Goal: Navigation & Orientation: Find specific page/section

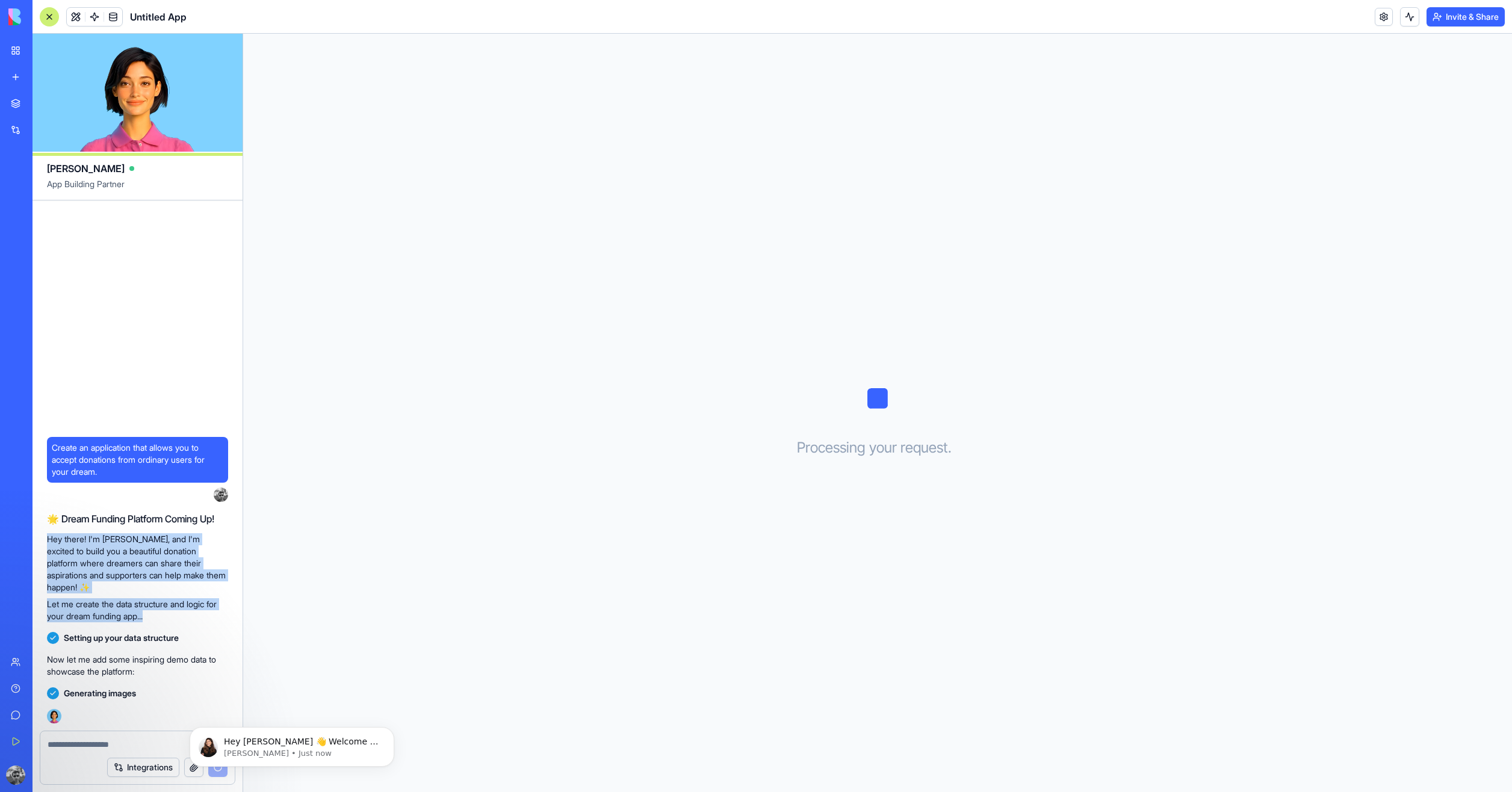
drag, startPoint x: 203, startPoint y: 614, endPoint x: 44, endPoint y: 519, distance: 185.2
click at [44, 519] on div "Create an application that allows you to accept donations from ordinary users f…" at bounding box center [138, 465] width 210 height 530
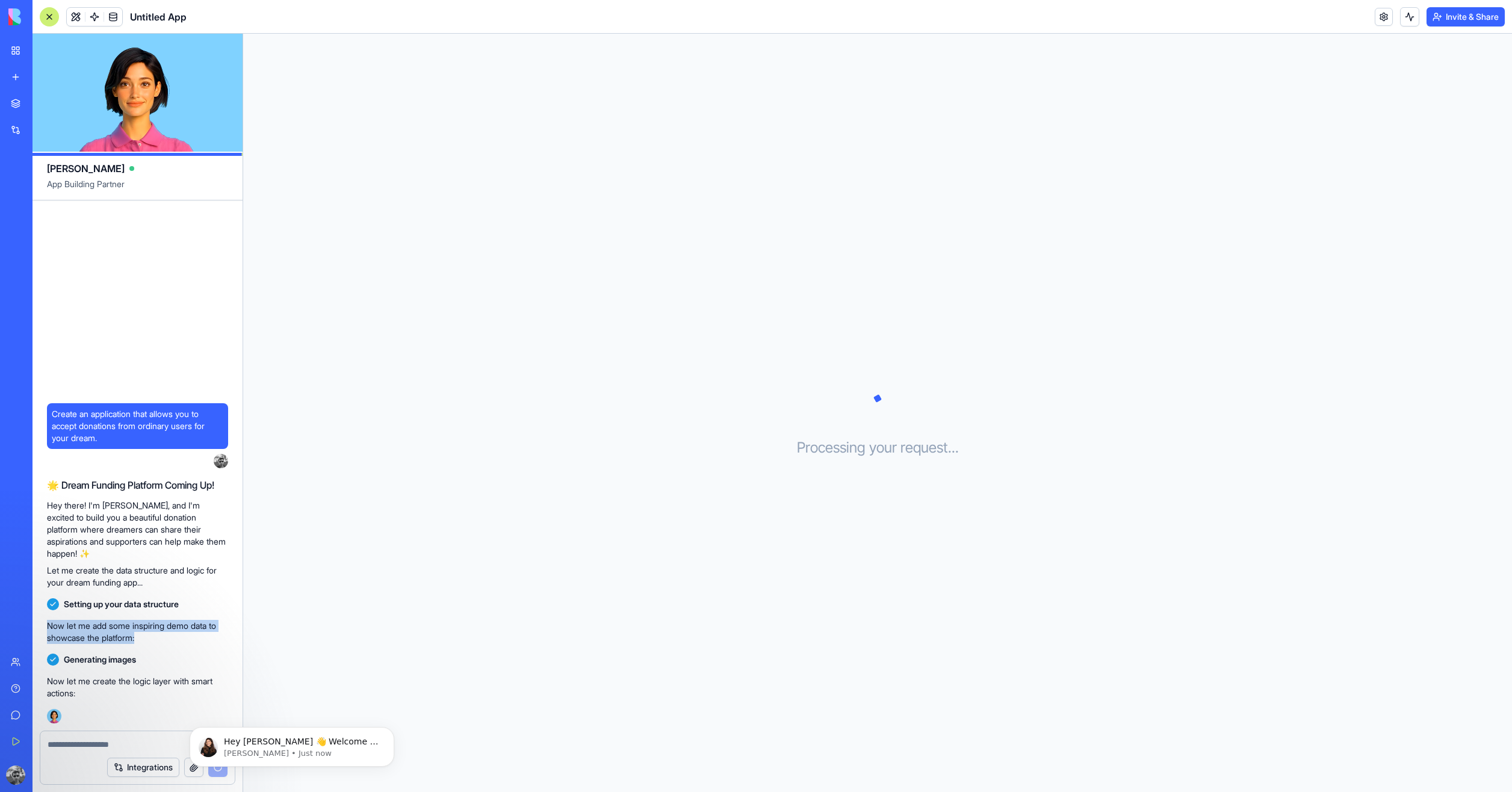
drag, startPoint x: 50, startPoint y: 611, endPoint x: 211, endPoint y: 631, distance: 162.2
click at [211, 631] on p "Now let me add some inspiring demo data to showcase the platform:" at bounding box center [138, 631] width 181 height 24
drag, startPoint x: 51, startPoint y: 674, endPoint x: 139, endPoint y: 679, distance: 88.1
click at [139, 679] on p "Now let me create the logic layer with smart actions:" at bounding box center [138, 686] width 181 height 24
click at [99, 691] on p "Now let me create the logic layer with smart actions:" at bounding box center [138, 686] width 181 height 24
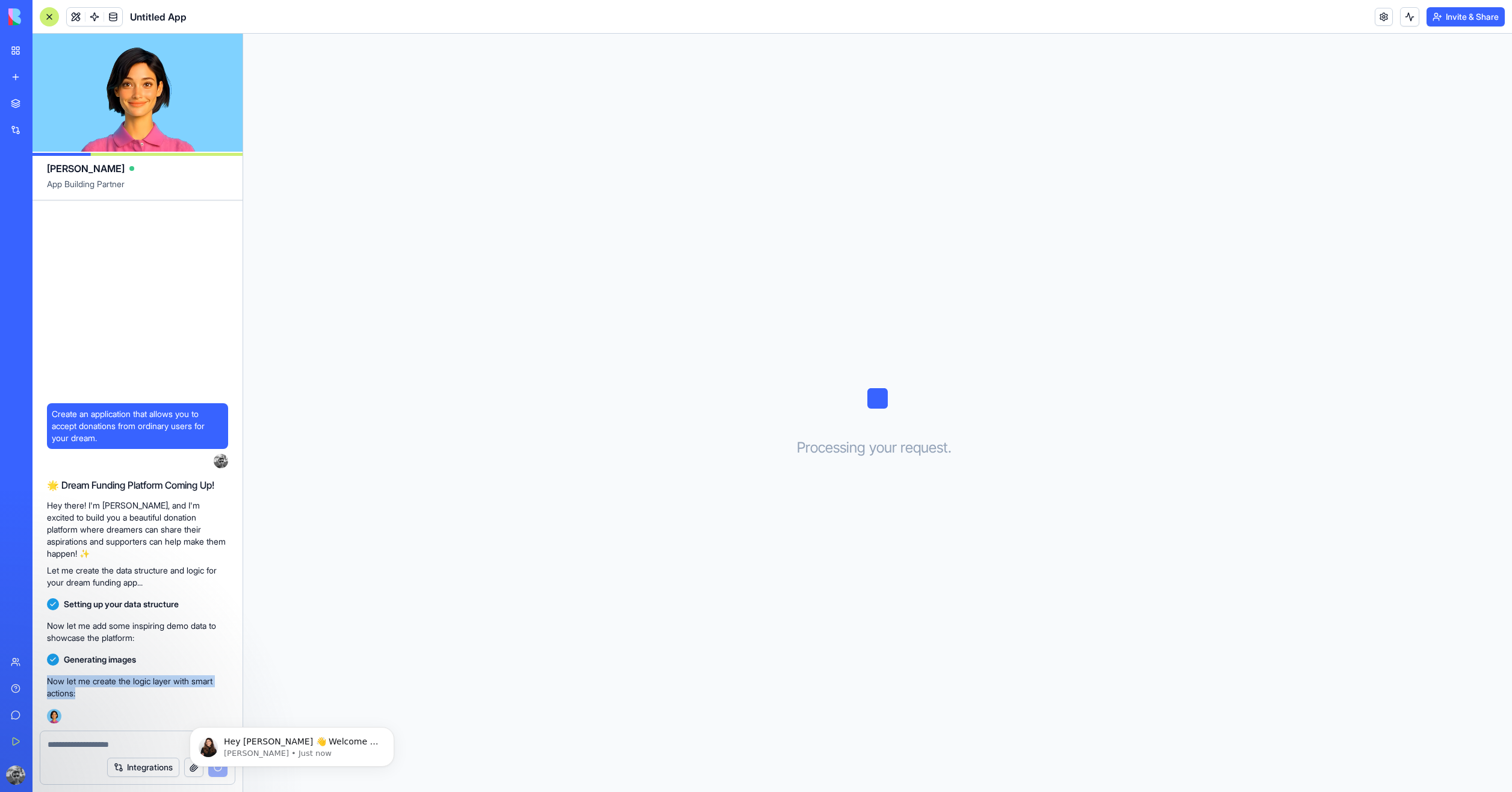
drag, startPoint x: 48, startPoint y: 677, endPoint x: 140, endPoint y: 685, distance: 92.3
click at [140, 685] on p "Now let me create the logic layer with smart actions:" at bounding box center [138, 686] width 181 height 24
click at [96, 523] on p "Hey there! I'm [PERSON_NAME], and I'm excited to build you a beautiful donation…" at bounding box center [138, 529] width 181 height 60
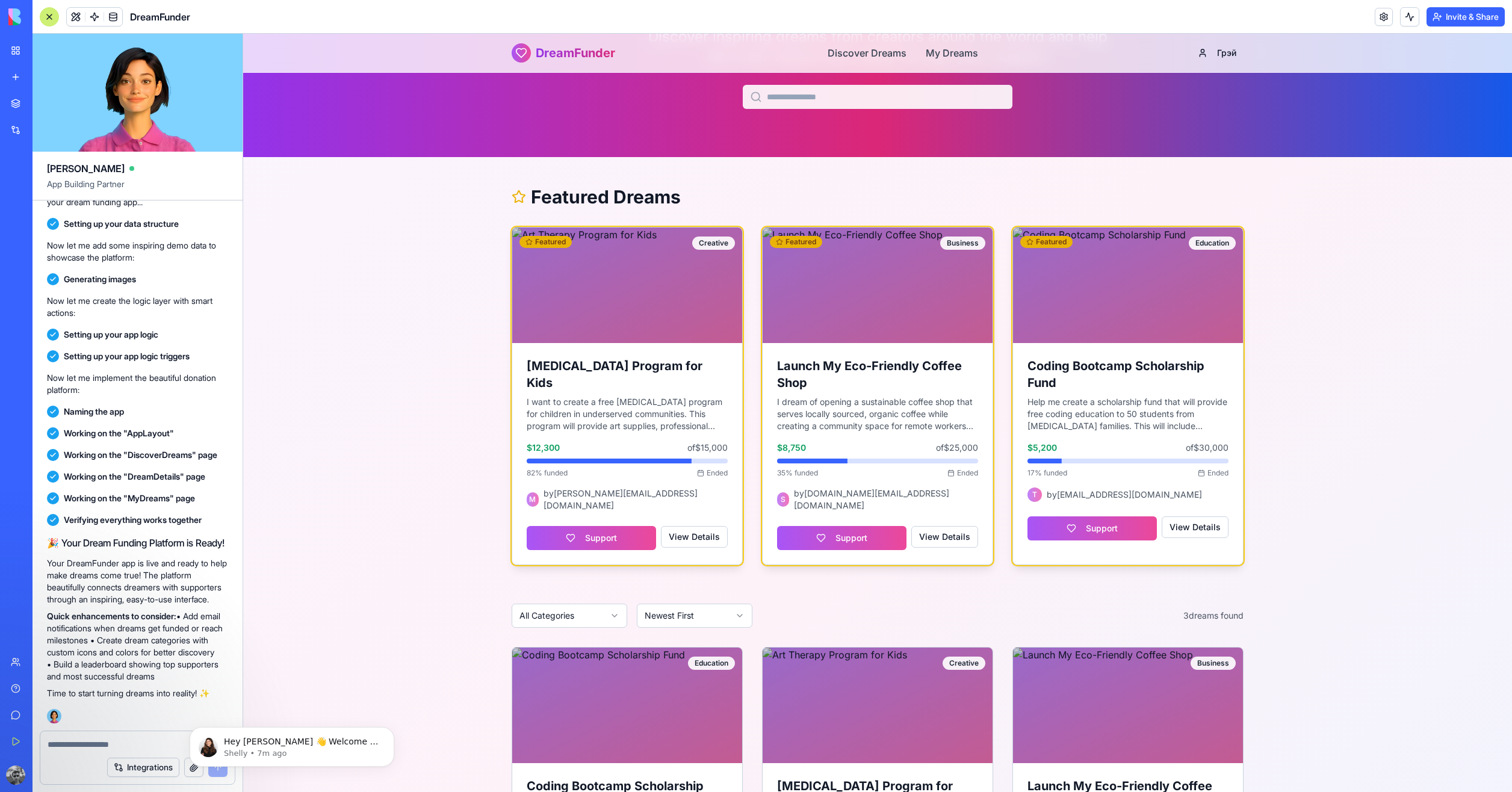
scroll to position [59, 0]
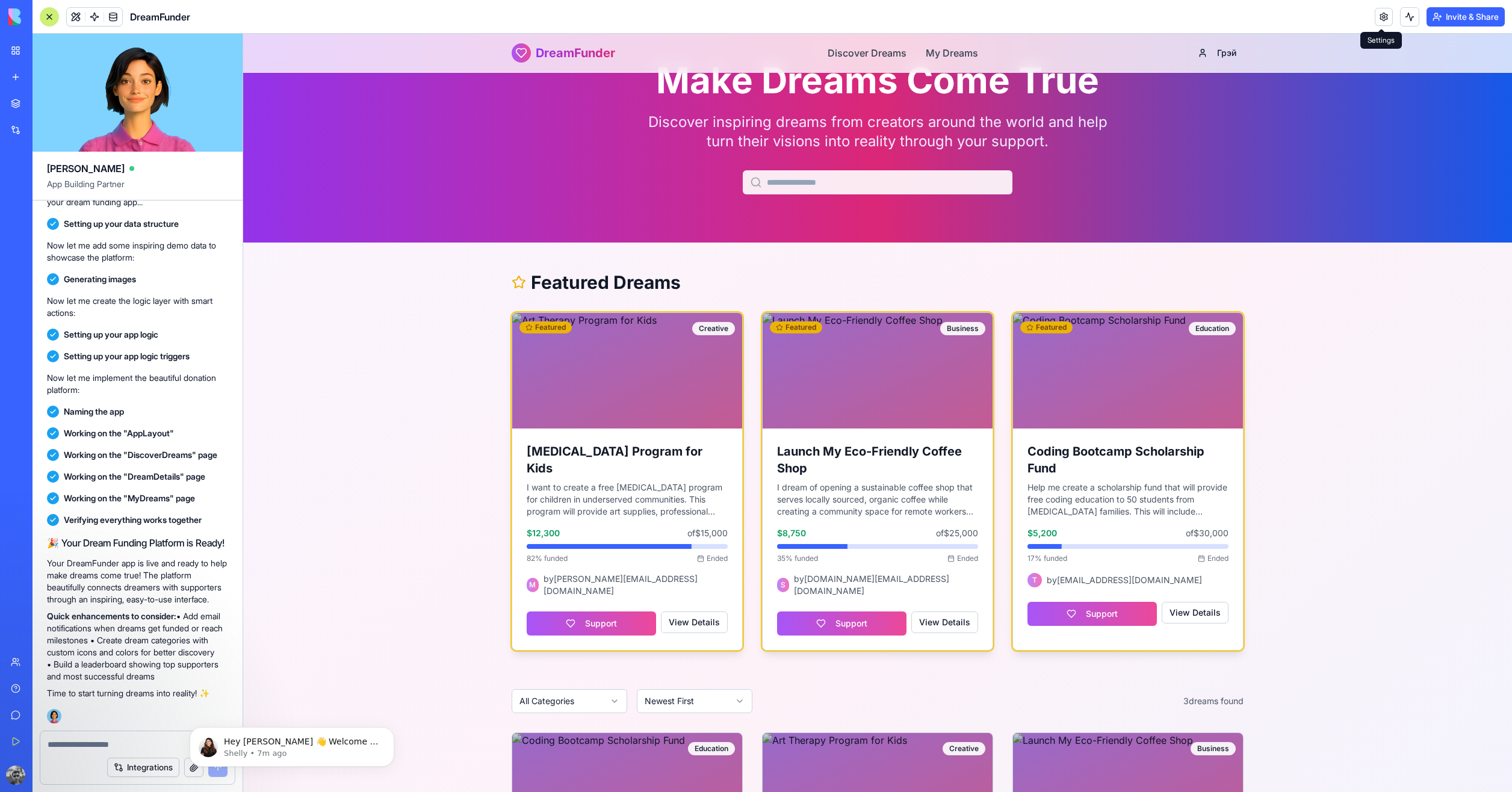
click at [1381, 11] on link at bounding box center [1384, 17] width 18 height 18
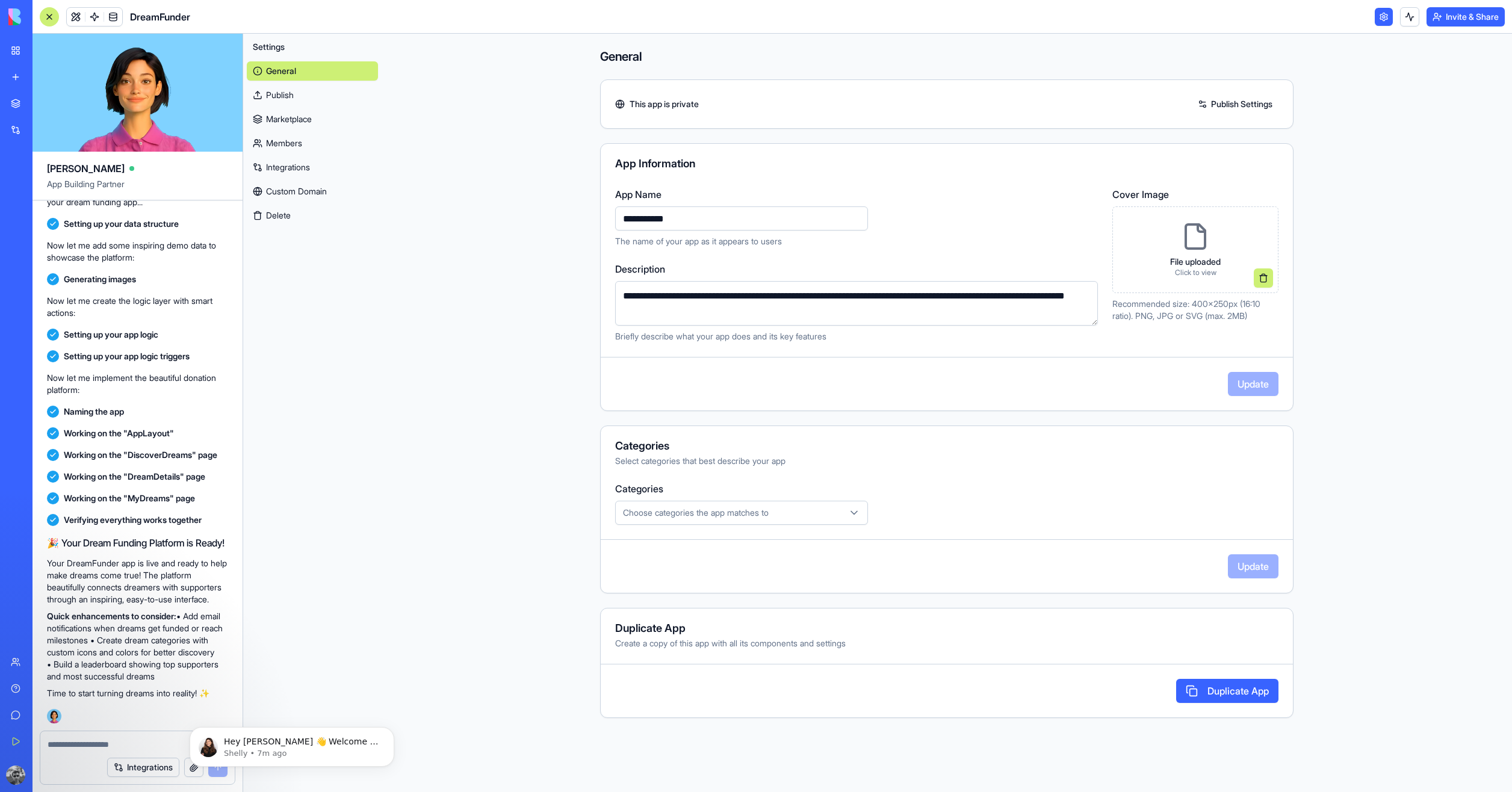
click at [290, 91] on link "Publish" at bounding box center [313, 95] width 131 height 20
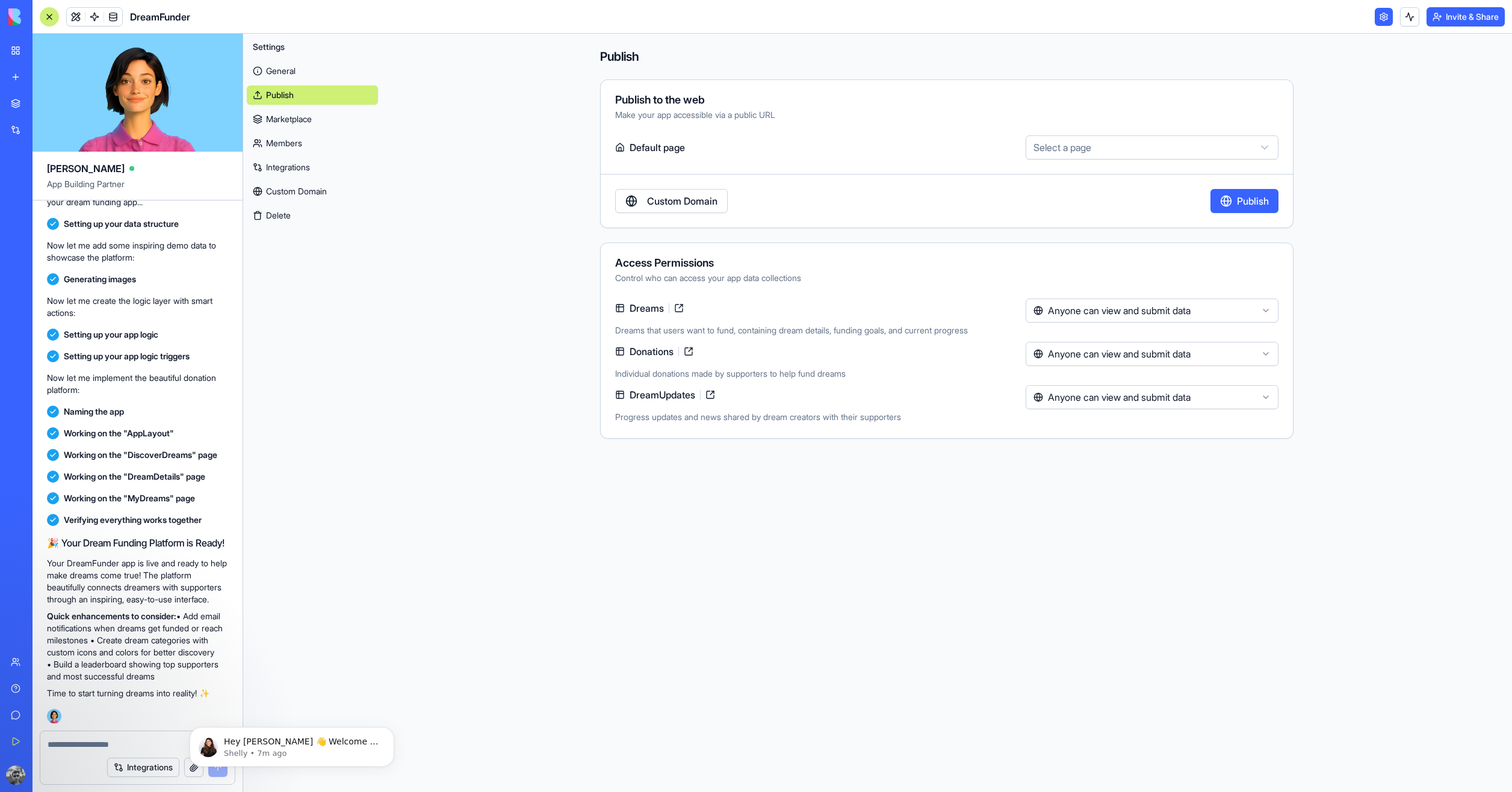
click at [307, 115] on link "Marketplace" at bounding box center [313, 119] width 131 height 20
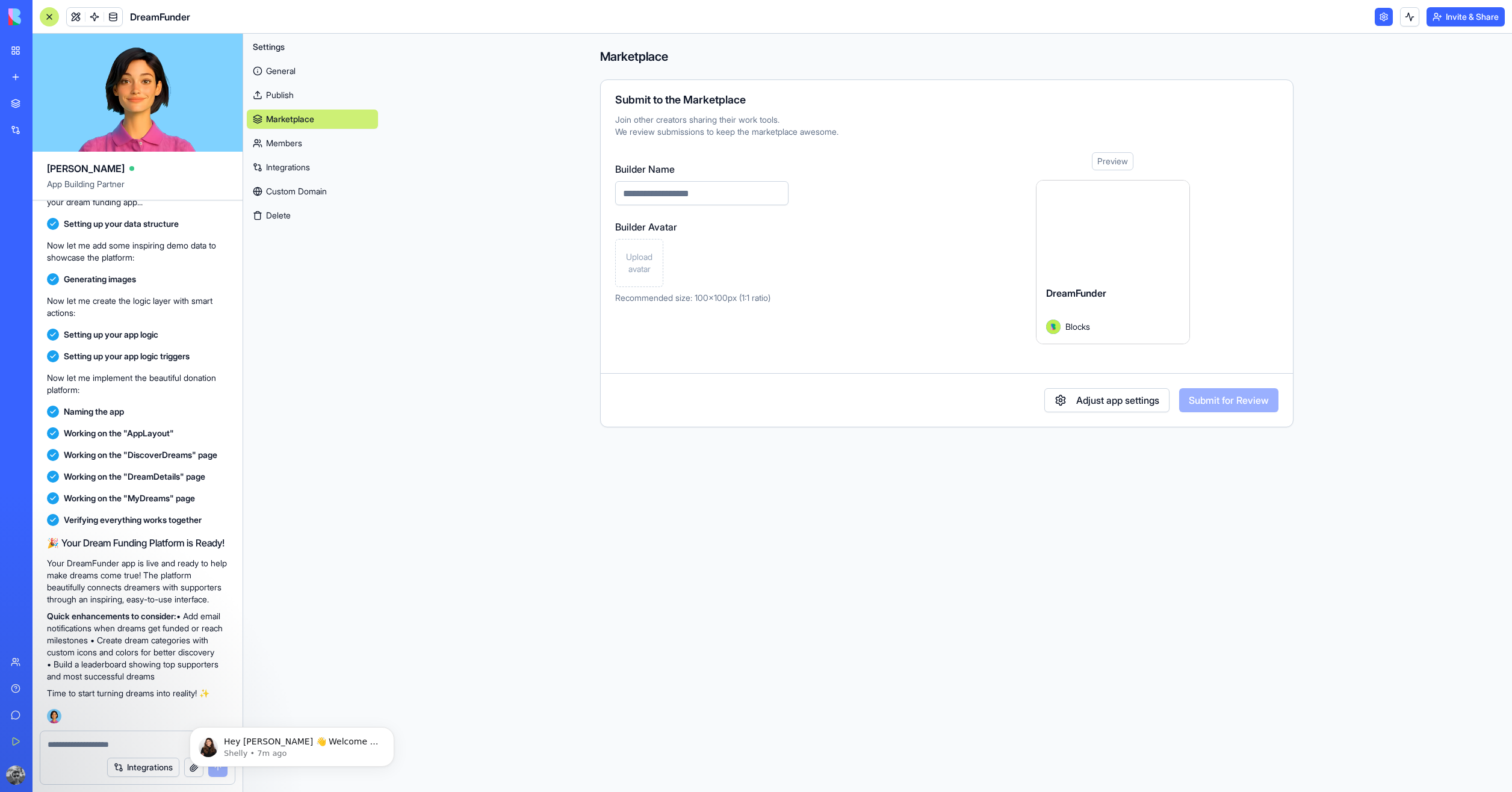
click at [287, 149] on link "Members" at bounding box center [313, 143] width 131 height 20
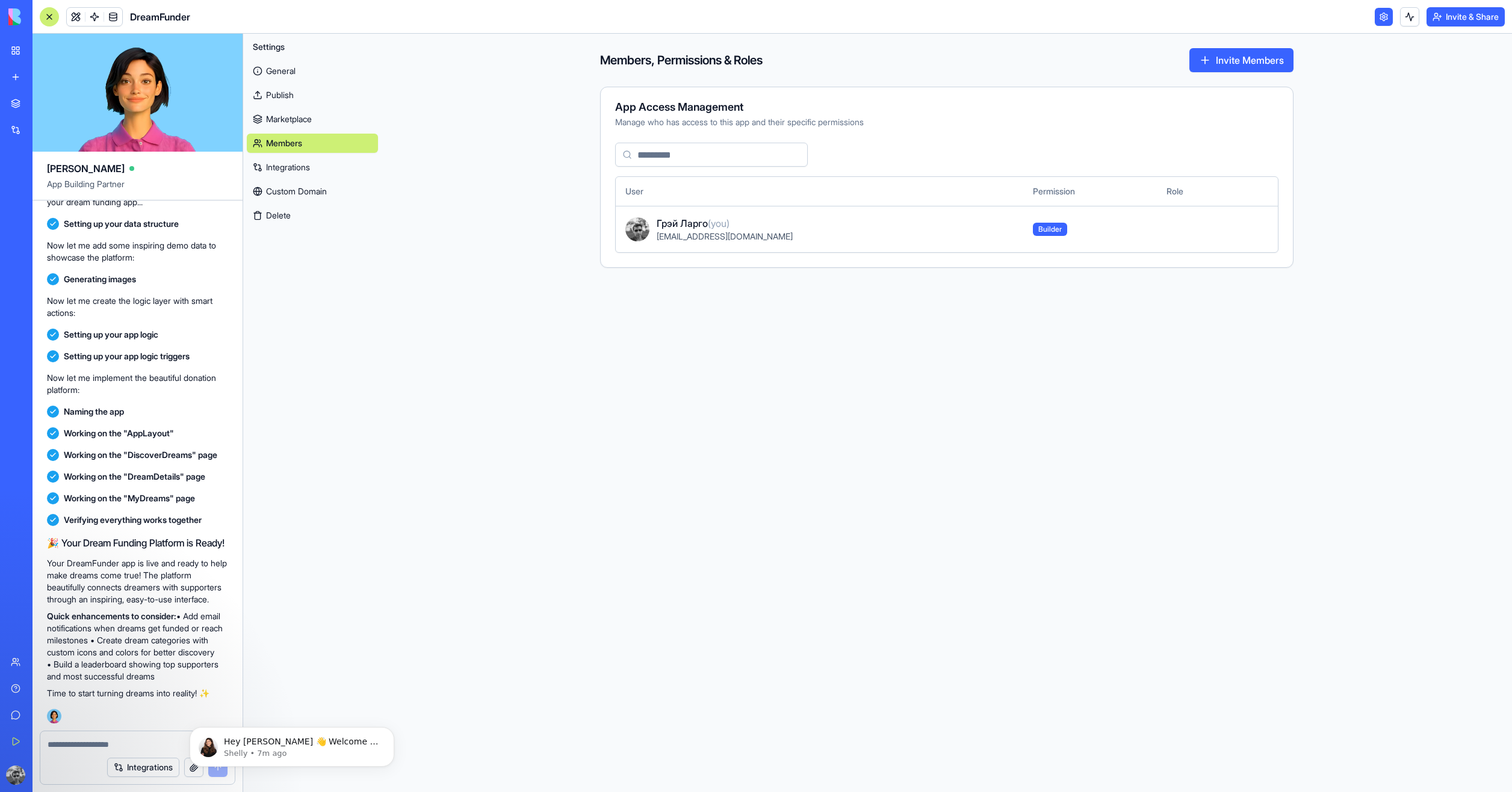
click at [309, 159] on link "Integrations" at bounding box center [313, 168] width 131 height 20
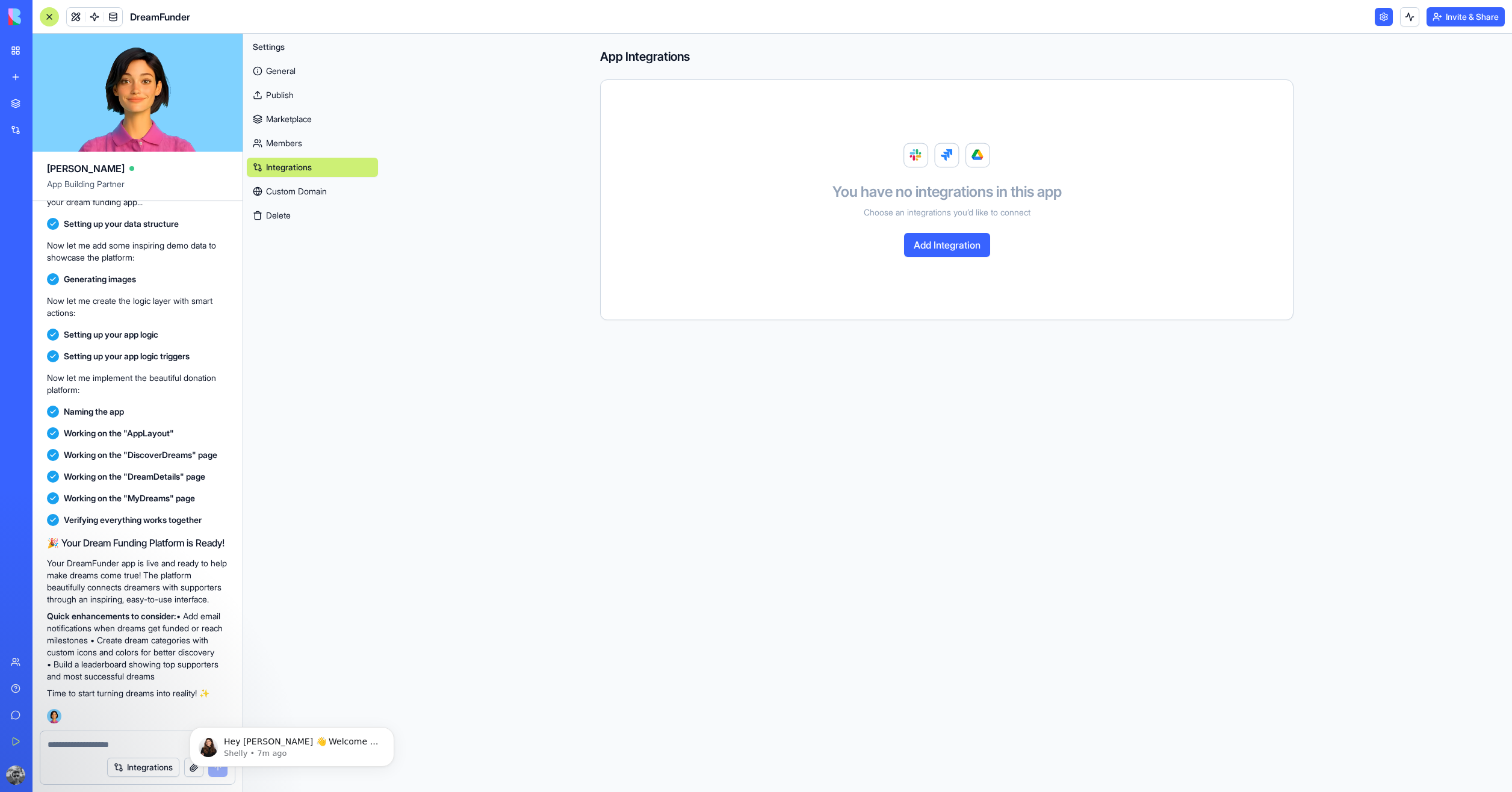
click at [317, 190] on link "Custom Domain" at bounding box center [313, 192] width 131 height 20
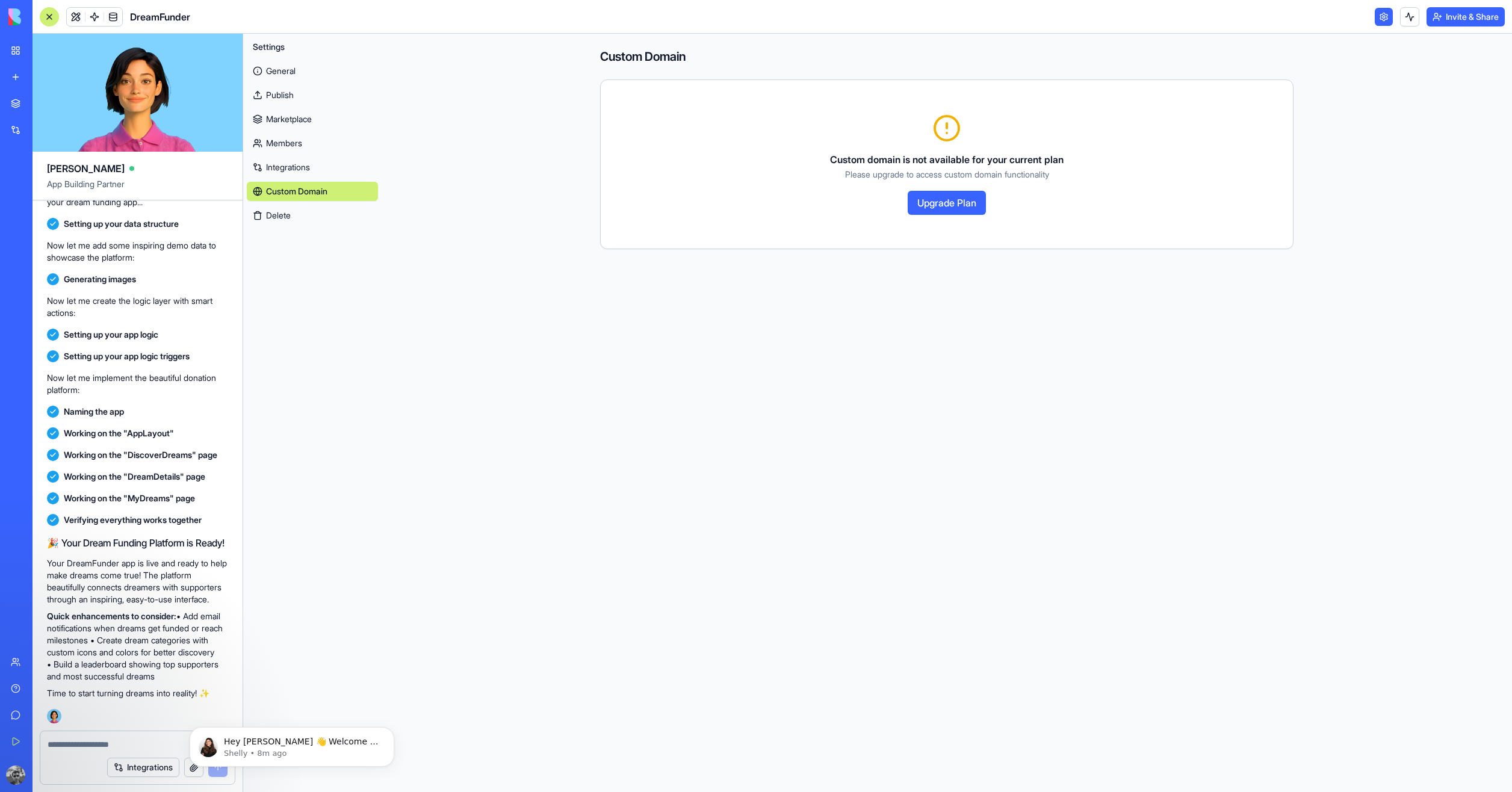
click at [290, 67] on link "General" at bounding box center [313, 71] width 131 height 20
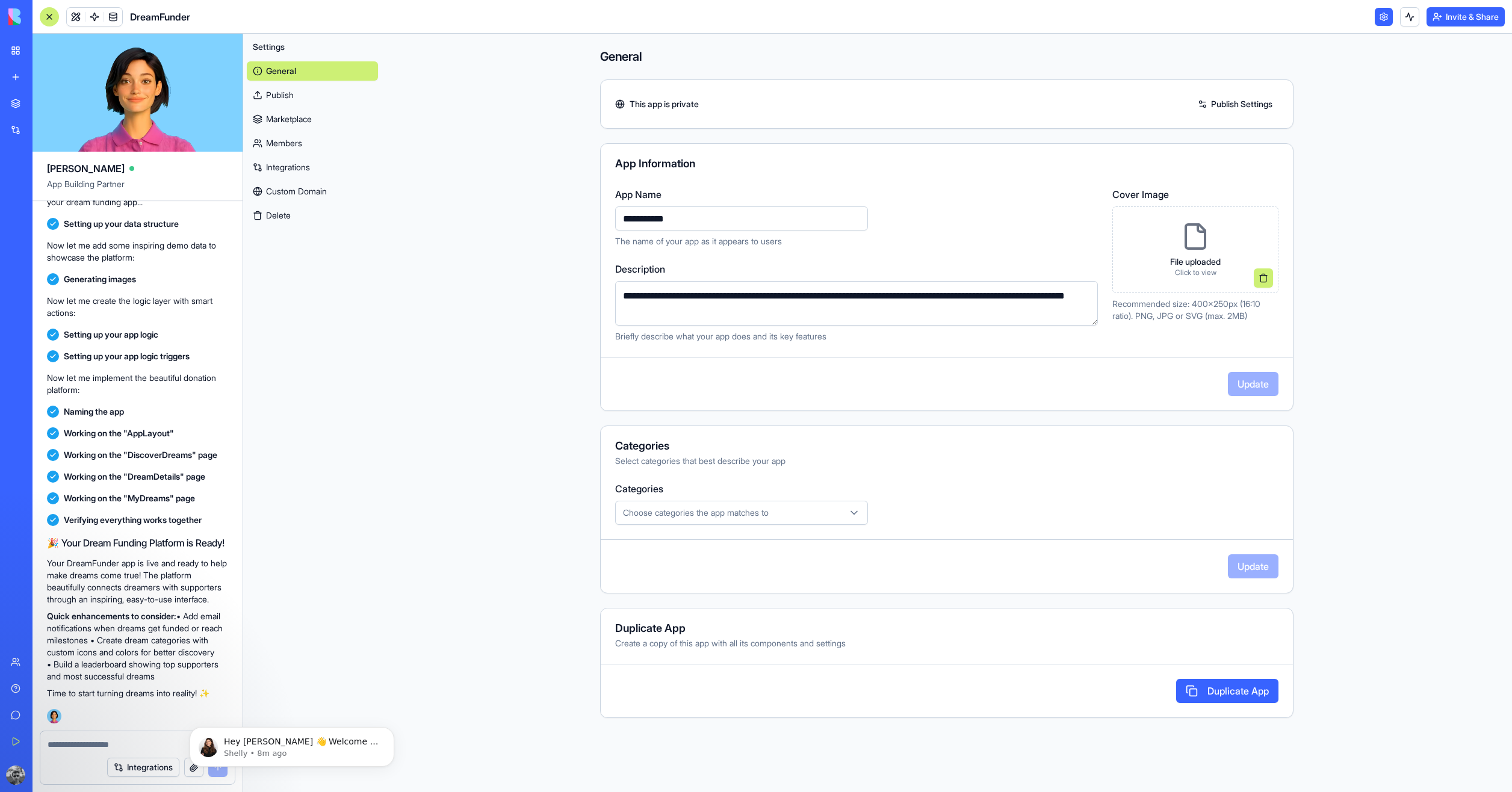
click at [1379, 18] on link at bounding box center [1384, 17] width 18 height 18
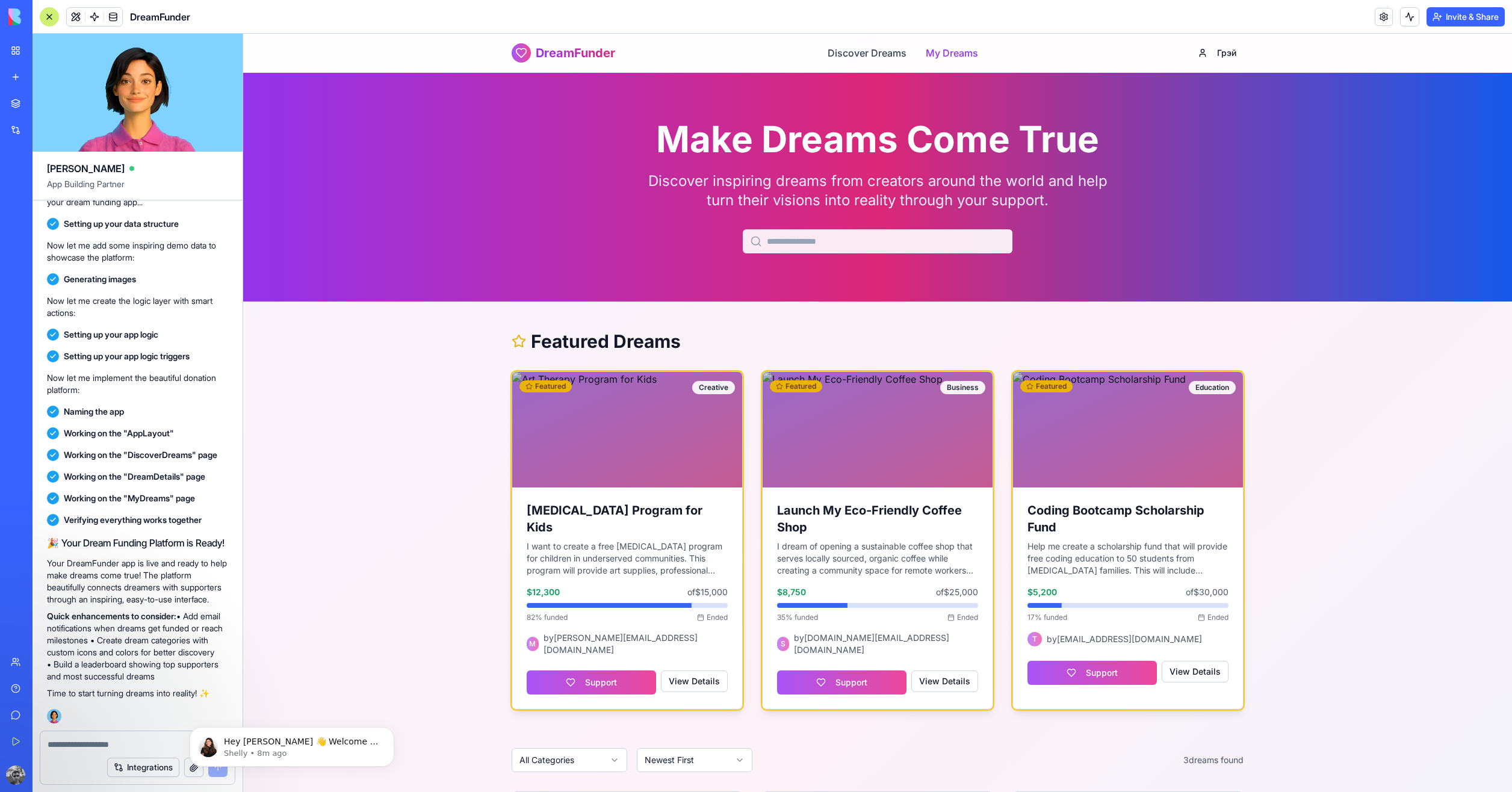
click at [935, 51] on link "My Dreams" at bounding box center [951, 53] width 52 height 14
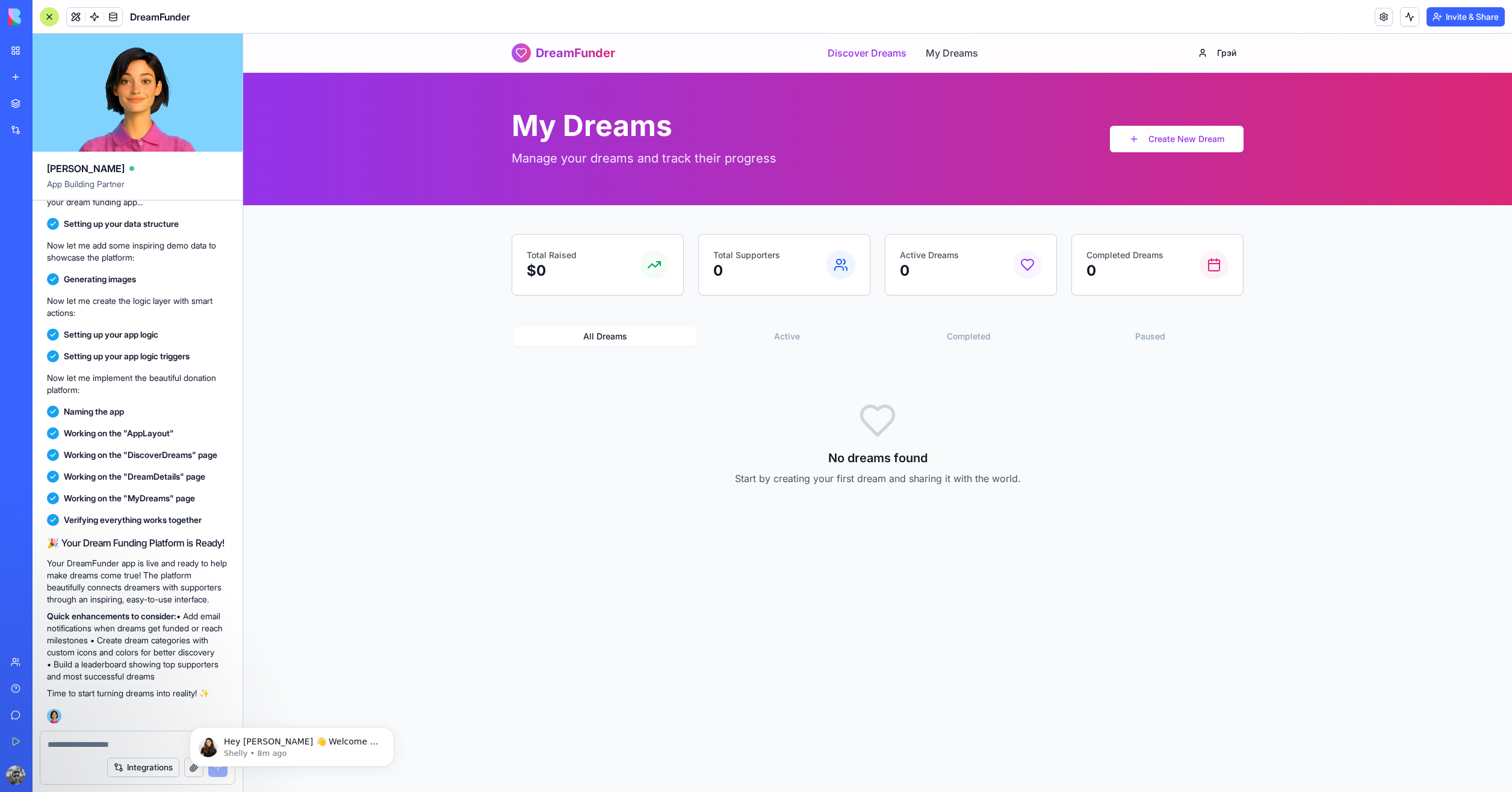
click at [848, 48] on link "Discover Dreams" at bounding box center [867, 53] width 79 height 14
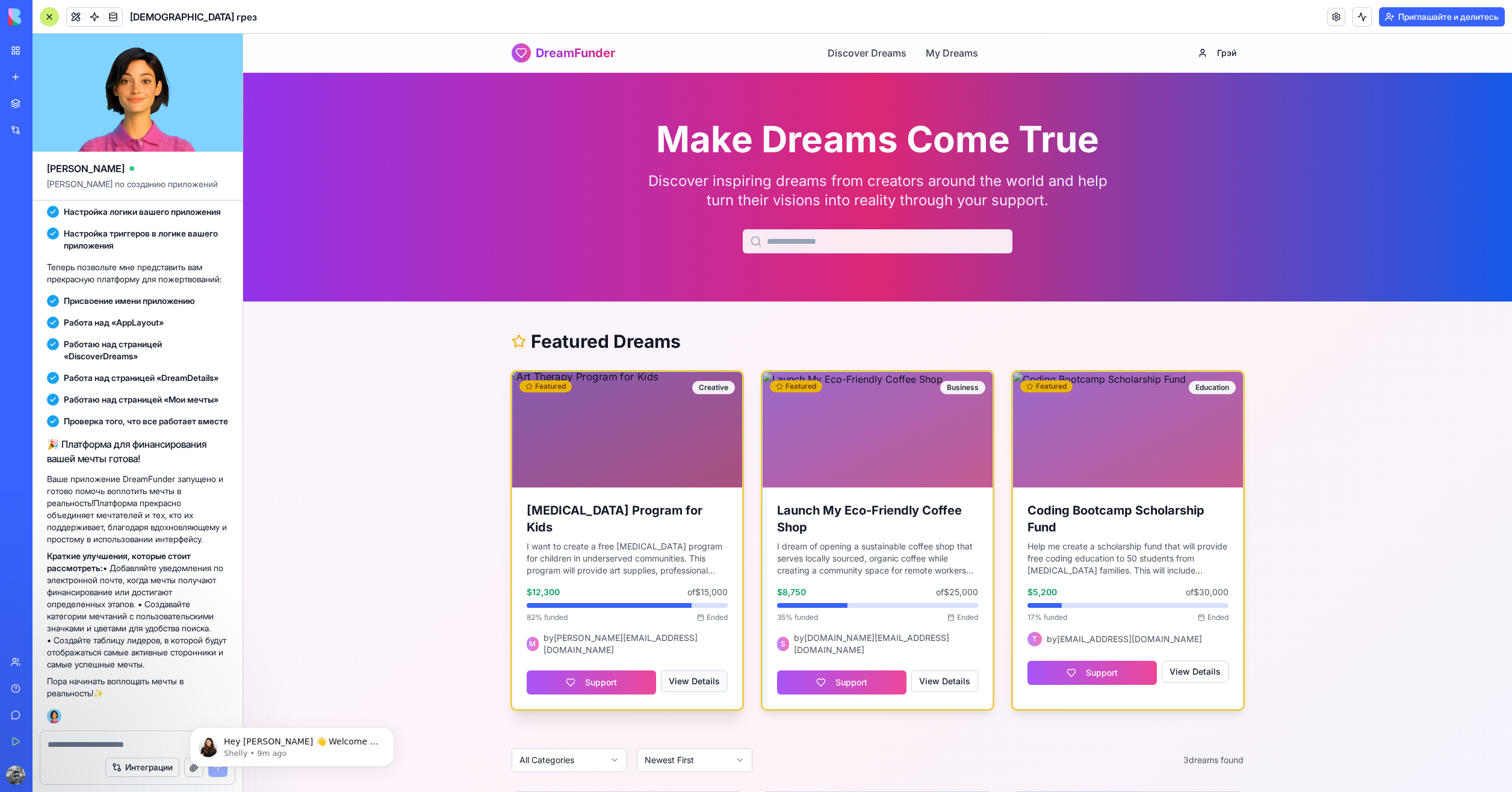
click at [687, 670] on link "View Details" at bounding box center [694, 681] width 67 height 21
